Goal: Find specific page/section: Find specific page/section

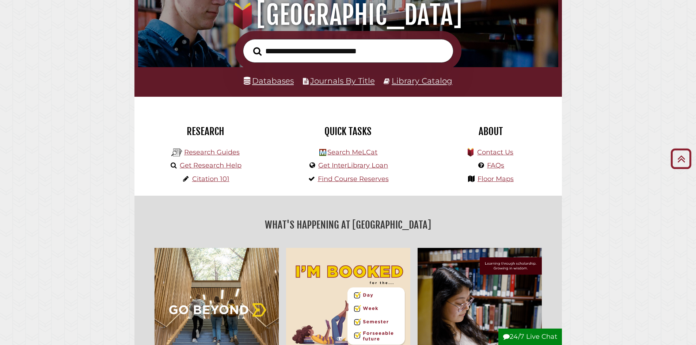
scroll to position [73, 0]
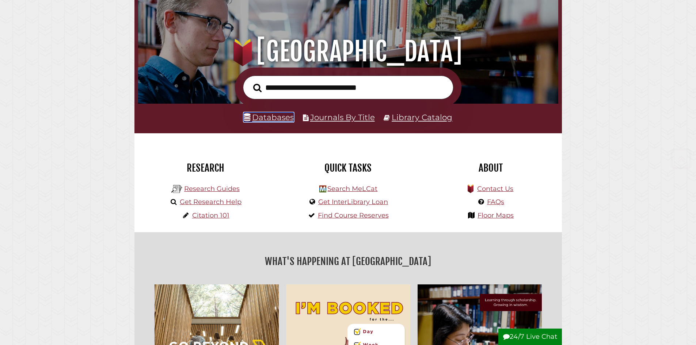
click at [271, 121] on link "Databases" at bounding box center [269, 117] width 50 height 9
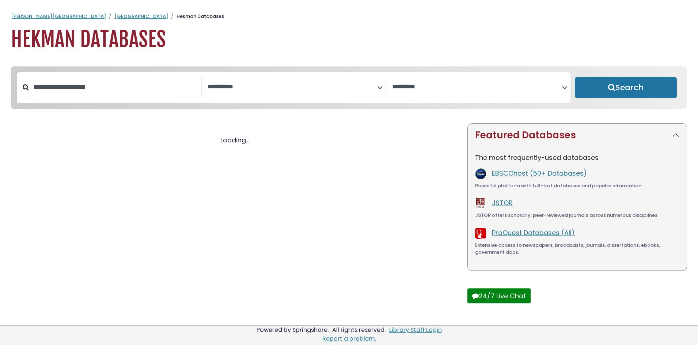
select select "Database Subject Filter"
select select "Database Vendors Filter"
select select "Database Subject Filter"
select select "Database Vendors Filter"
